Goal: Check status: Check status

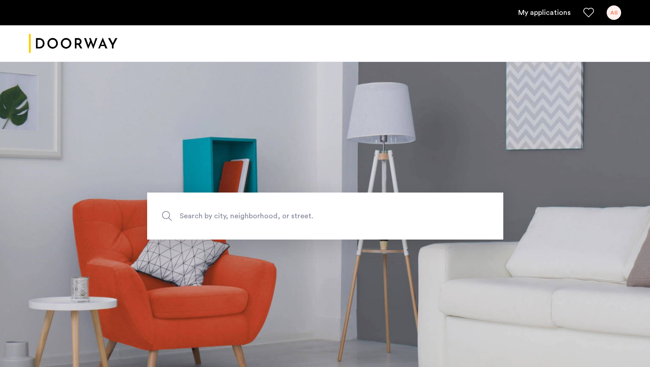
click at [580, 16] on ul "My applications AS" at bounding box center [325, 12] width 593 height 14
click at [562, 14] on link "My applications" at bounding box center [544, 12] width 52 height 11
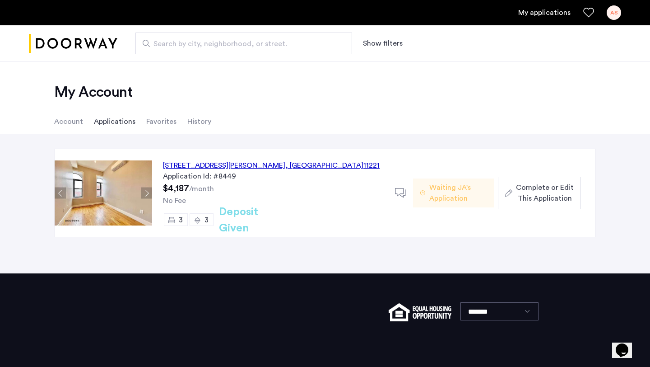
click at [452, 191] on span "Waiting JA's Application" at bounding box center [458, 193] width 58 height 22
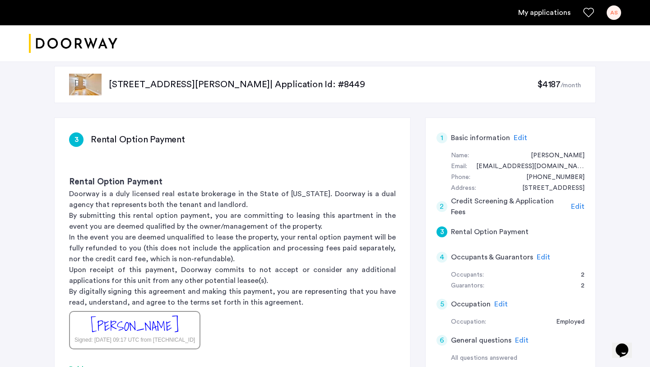
scroll to position [12, 0]
